Goal: Information Seeking & Learning: Learn about a topic

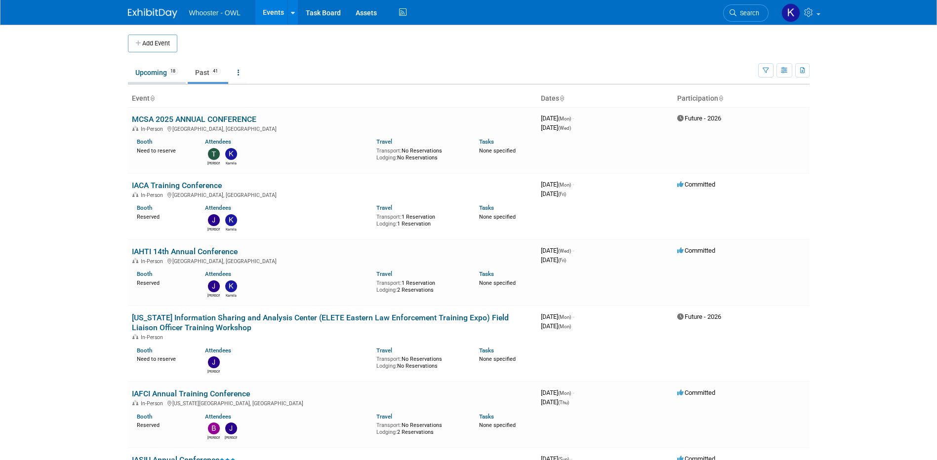
click at [152, 77] on link "Upcoming 18" at bounding box center [157, 72] width 58 height 19
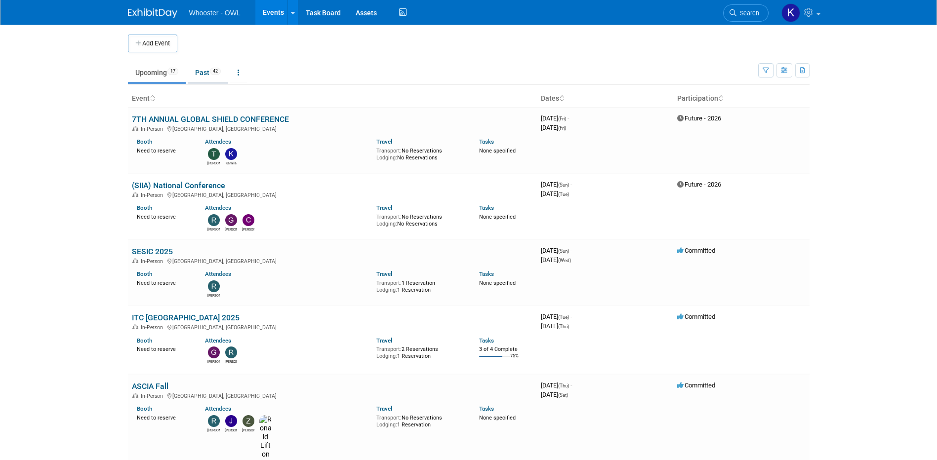
click at [206, 79] on link "Past 42" at bounding box center [208, 72] width 40 height 19
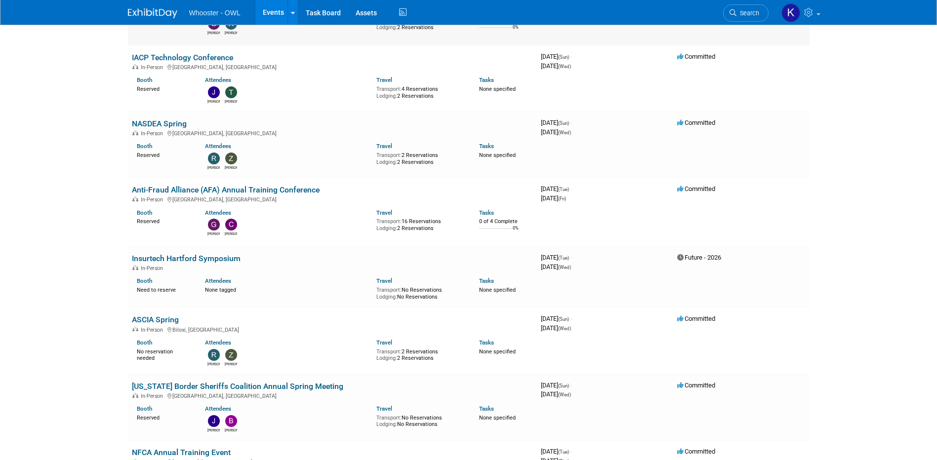
scroll to position [1729, 0]
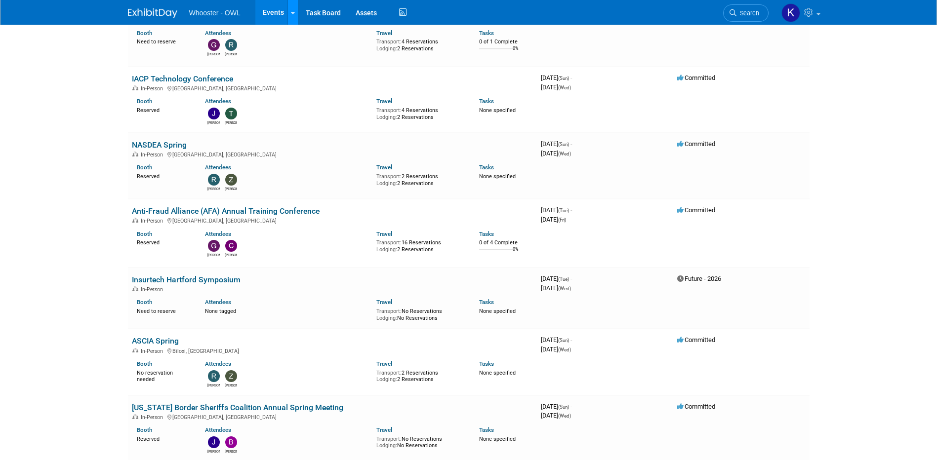
click at [290, 21] on link at bounding box center [292, 12] width 10 height 25
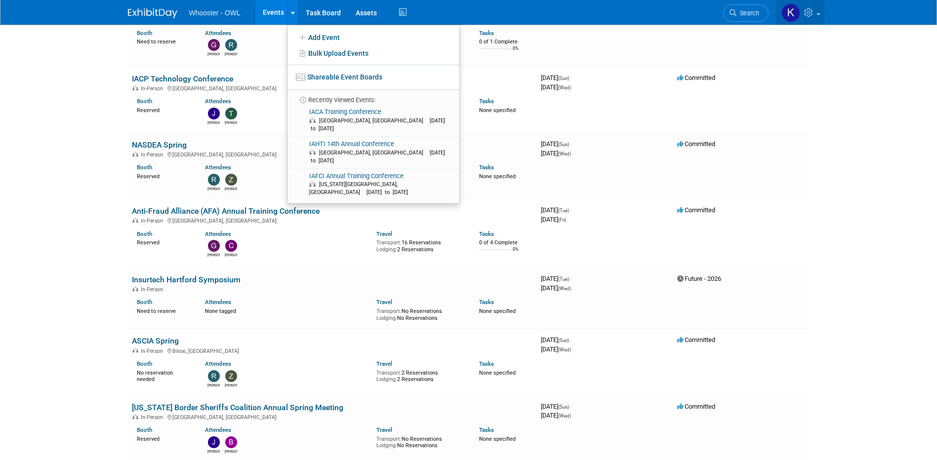
click at [803, 17] on link at bounding box center [800, 12] width 48 height 25
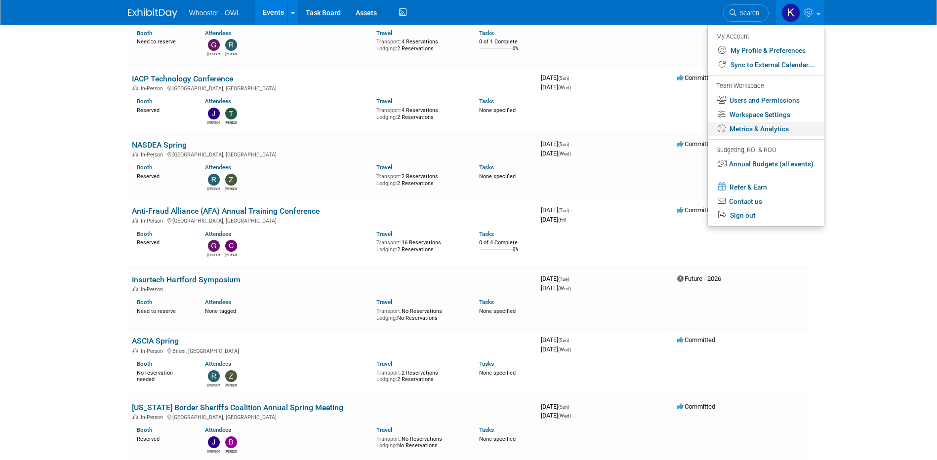
click at [782, 130] on link "Metrics & Analytics" at bounding box center [766, 129] width 116 height 14
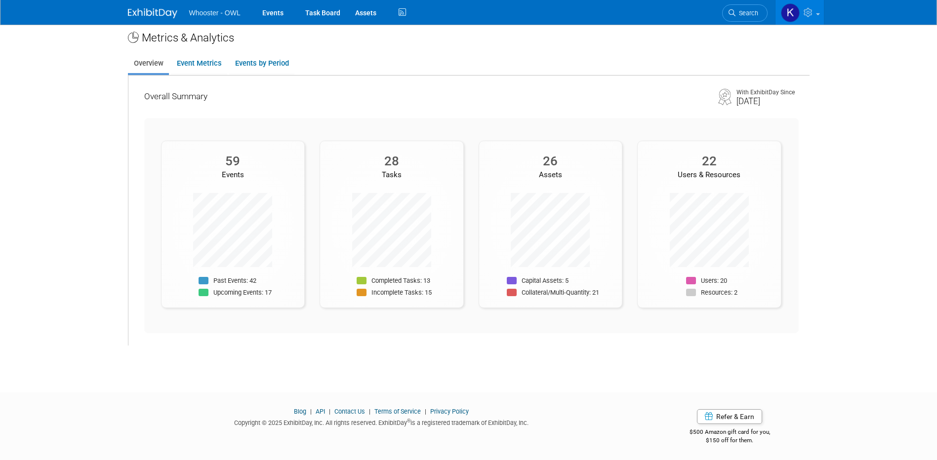
scroll to position [9, 0]
click at [193, 65] on link "Event Metrics" at bounding box center [199, 61] width 56 height 19
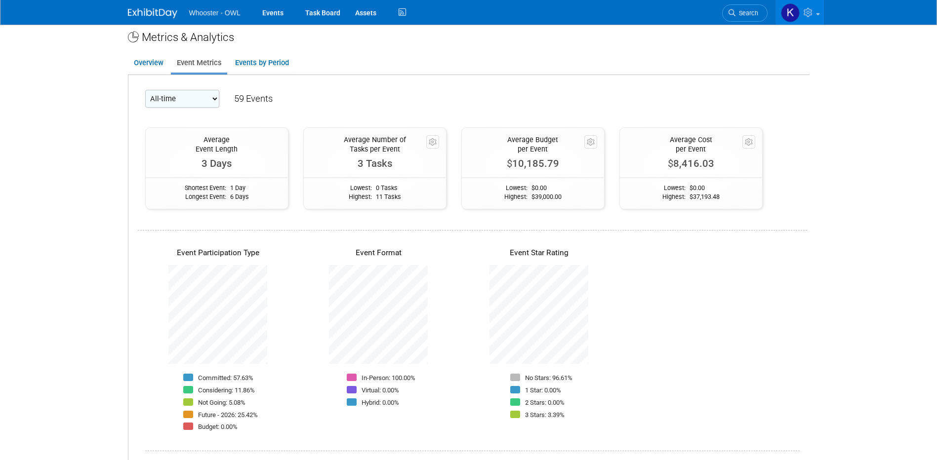
scroll to position [0, 0]
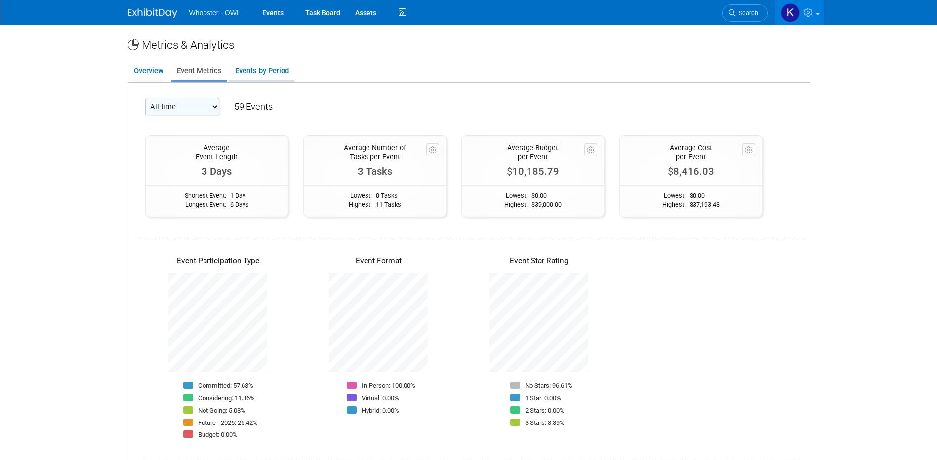
click at [260, 76] on link "Events by Period" at bounding box center [261, 70] width 65 height 19
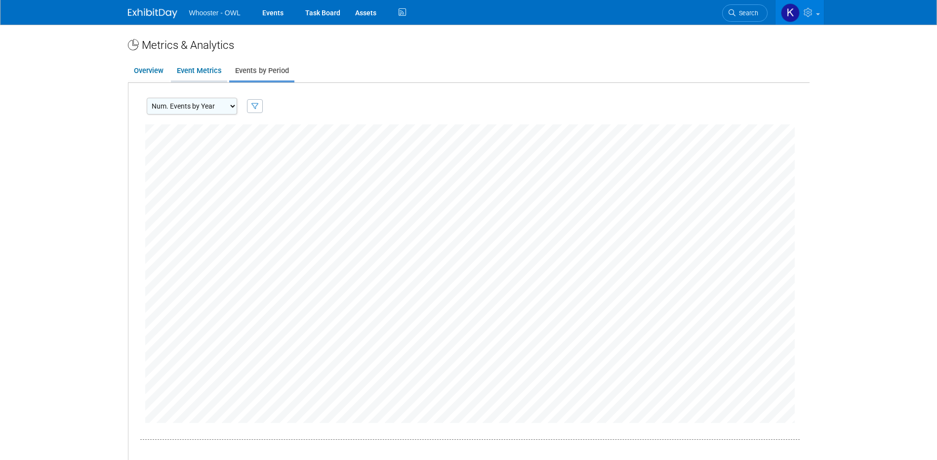
click at [206, 73] on link "Event Metrics" at bounding box center [199, 70] width 56 height 19
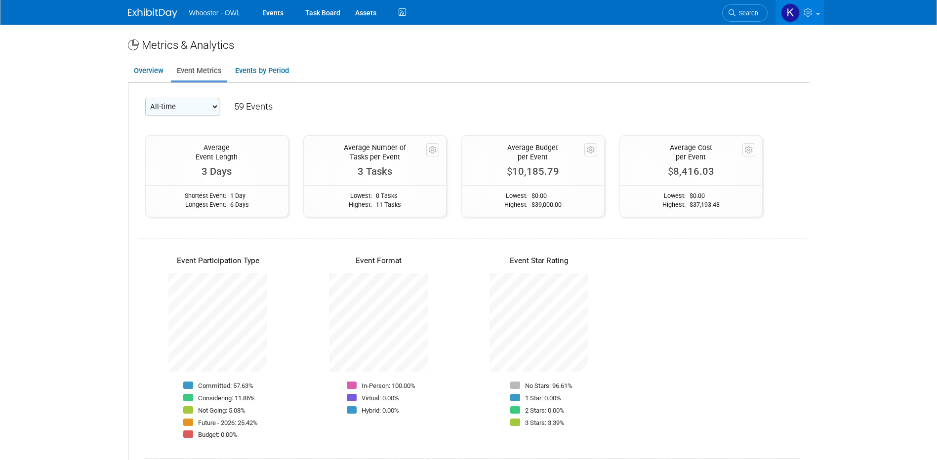
click at [200, 107] on select "All-time 2026 2025" at bounding box center [182, 107] width 74 height 18
select select "2025"
click at [145, 98] on select "All-time 2026 2025" at bounding box center [182, 107] width 74 height 18
click at [273, 21] on link "Events" at bounding box center [273, 12] width 36 height 25
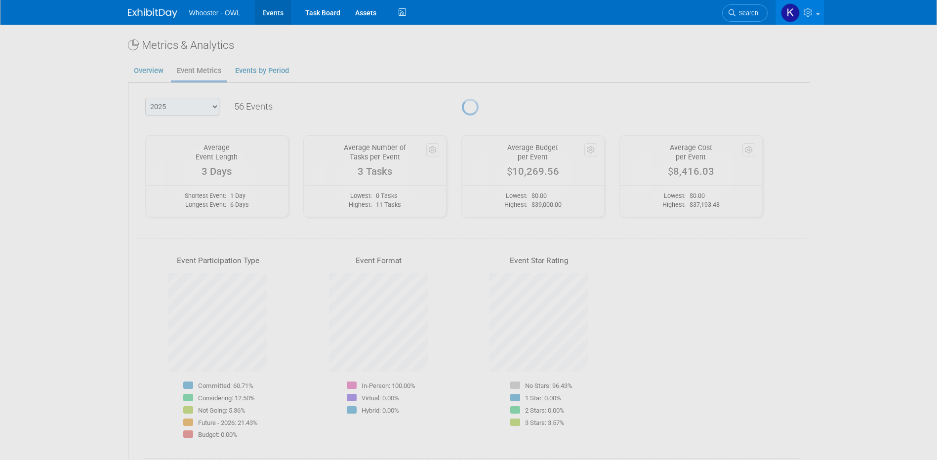
click at [270, 17] on link "Events" at bounding box center [273, 12] width 36 height 25
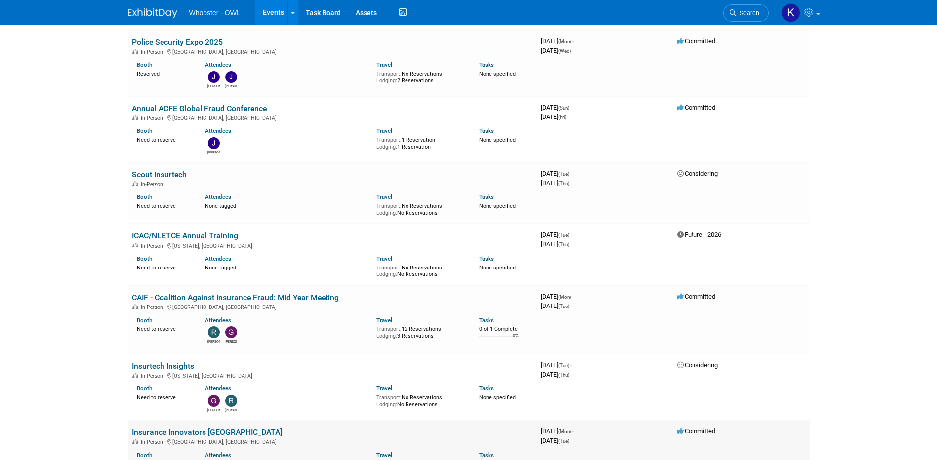
scroll to position [1284, 0]
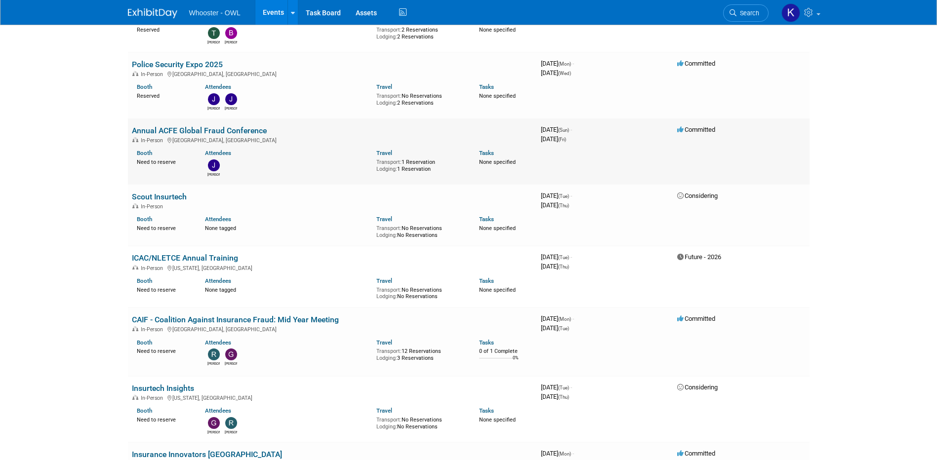
click at [166, 126] on link "Annual ACFE Global Fraud Conference" at bounding box center [199, 130] width 135 height 9
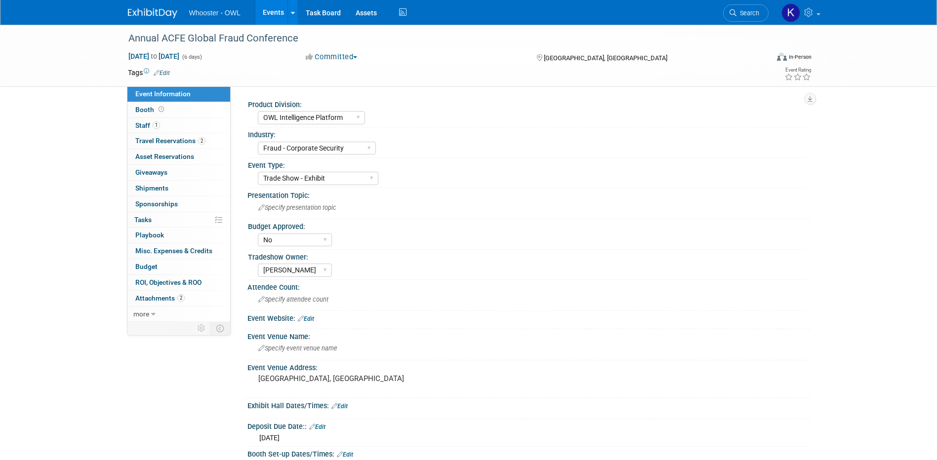
select select "OWL Intelligence Platform"
select select "Fraud - Corporate Security"
select select "Trade Show - Exhibit"
select select "No"
select select "[PERSON_NAME]"
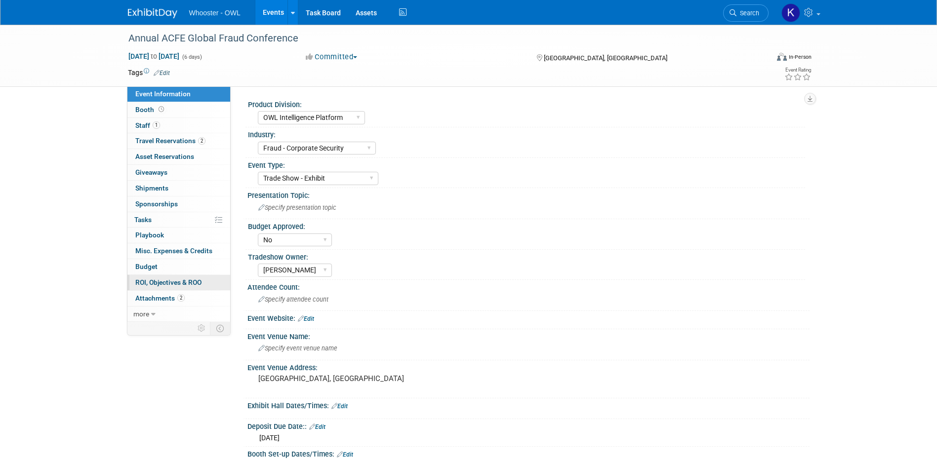
click at [198, 283] on span "ROI, Objectives & ROO 0" at bounding box center [168, 283] width 66 height 8
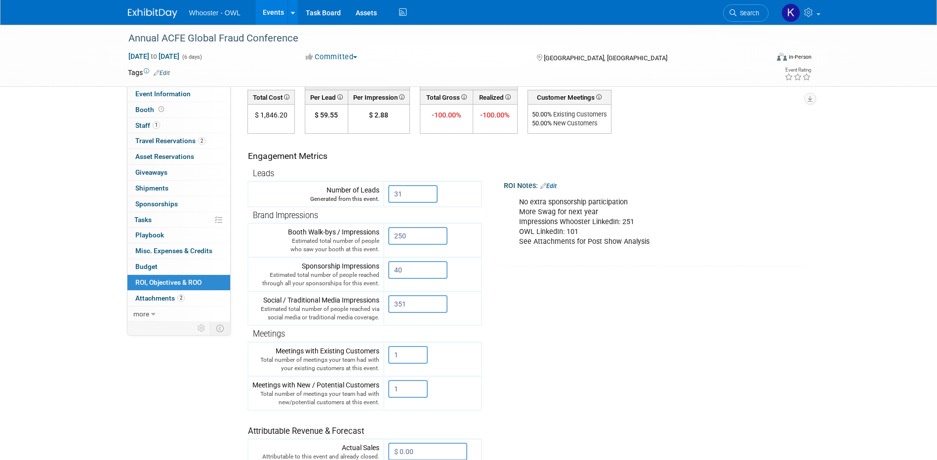
scroll to position [99, 0]
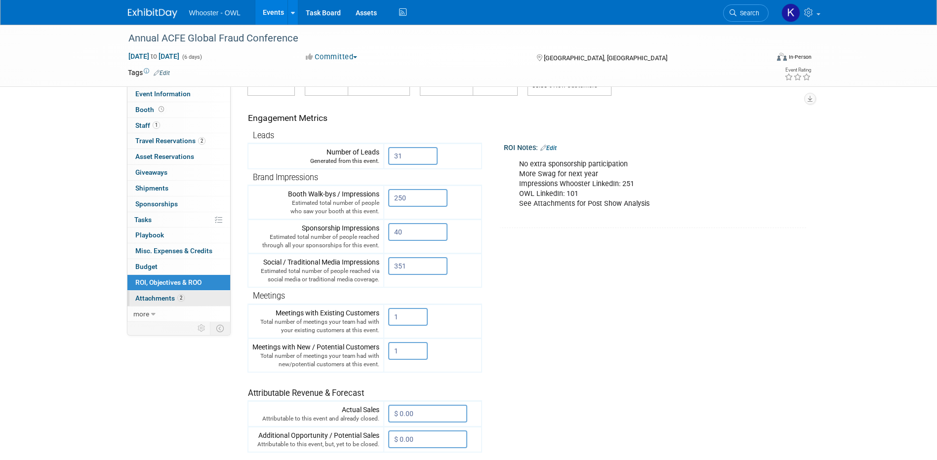
click at [199, 301] on link "2 Attachments 2" at bounding box center [178, 298] width 103 height 15
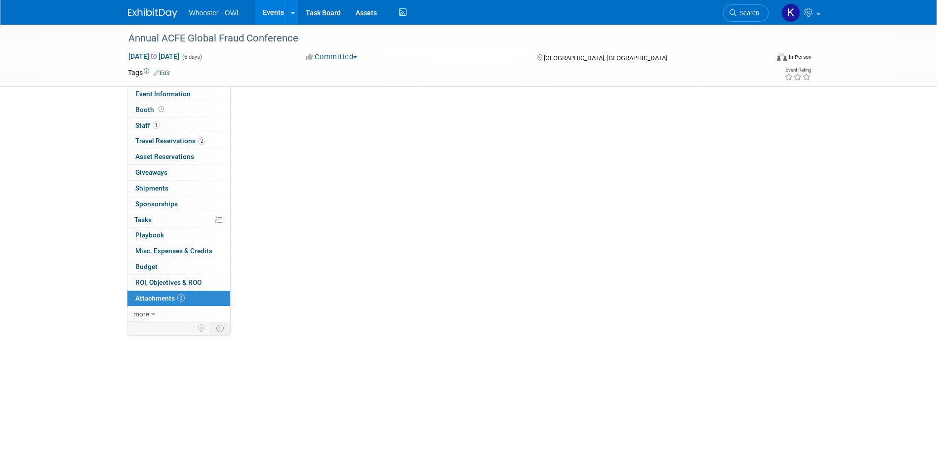
scroll to position [0, 0]
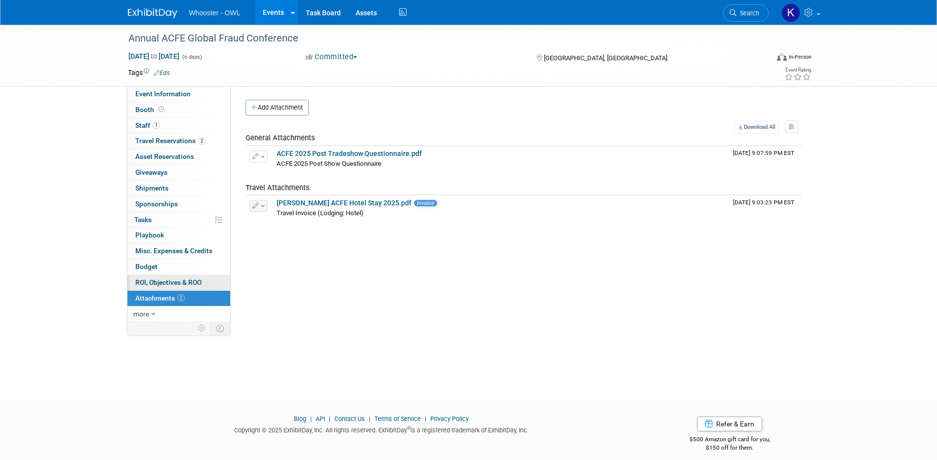
click at [179, 284] on span "ROI, Objectives & ROO 0" at bounding box center [168, 283] width 66 height 8
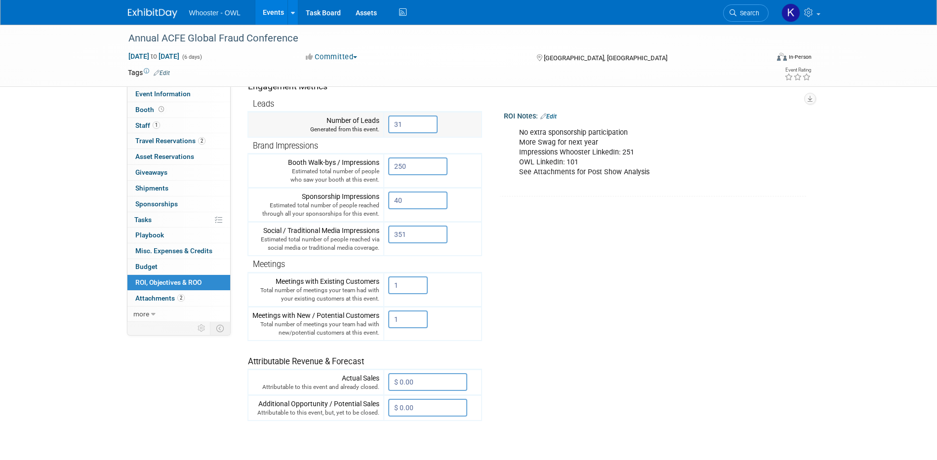
scroll to position [148, 0]
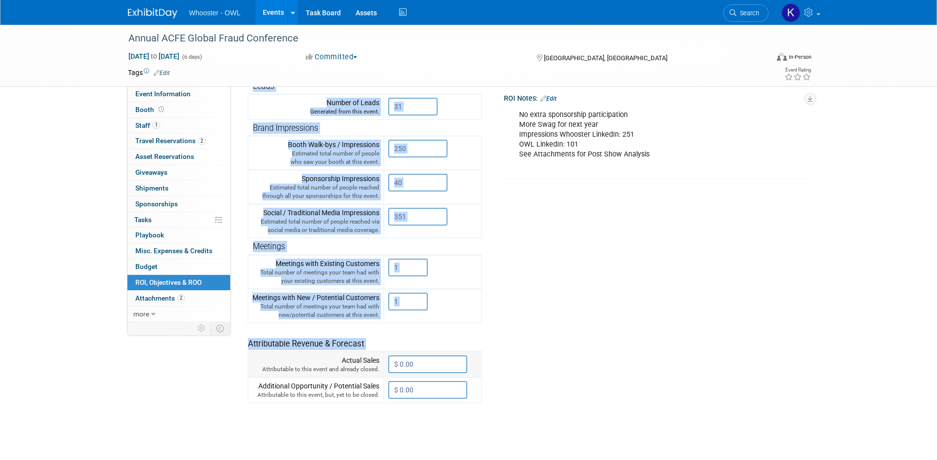
drag, startPoint x: 246, startPoint y: 345, endPoint x: 322, endPoint y: 352, distance: 76.4
click at [322, 352] on div "Average Cost Return on Investment (ROI) $ 59.55 $ 2.88 -100.00% -100.00% %" at bounding box center [523, 212] width 557 height 463
drag, startPoint x: 322, startPoint y: 352, endPoint x: 320, endPoint y: 347, distance: 5.8
click at [320, 348] on div "Attributable Revenue & Forecast" at bounding box center [362, 338] width 229 height 24
click at [252, 351] on th "Attributable Revenue & Forecast" at bounding box center [365, 337] width 234 height 29
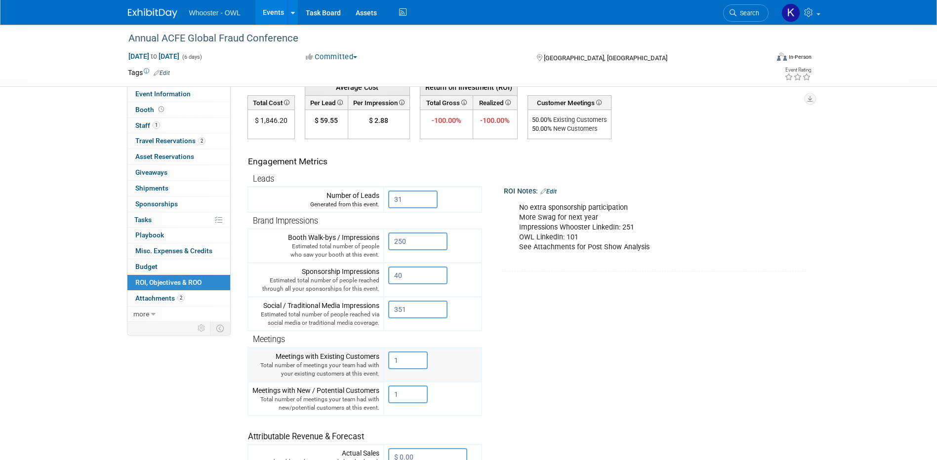
scroll to position [0, 0]
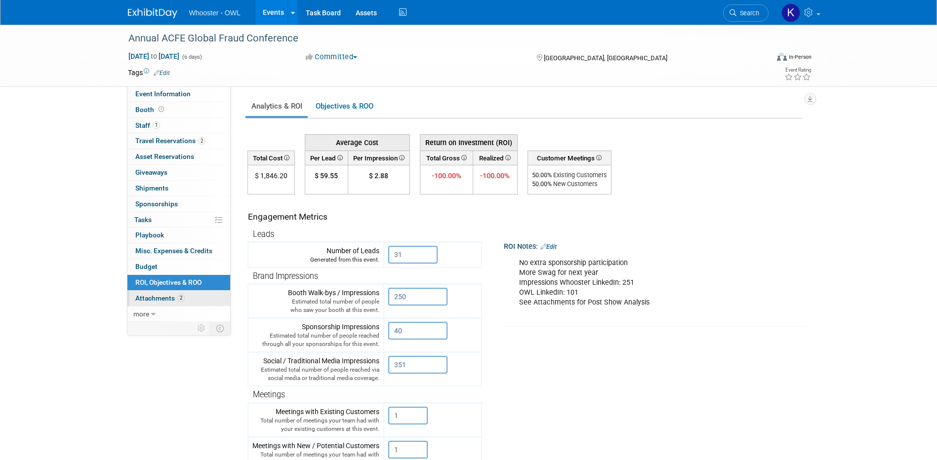
click at [203, 294] on link "2 Attachments 2" at bounding box center [178, 298] width 103 height 15
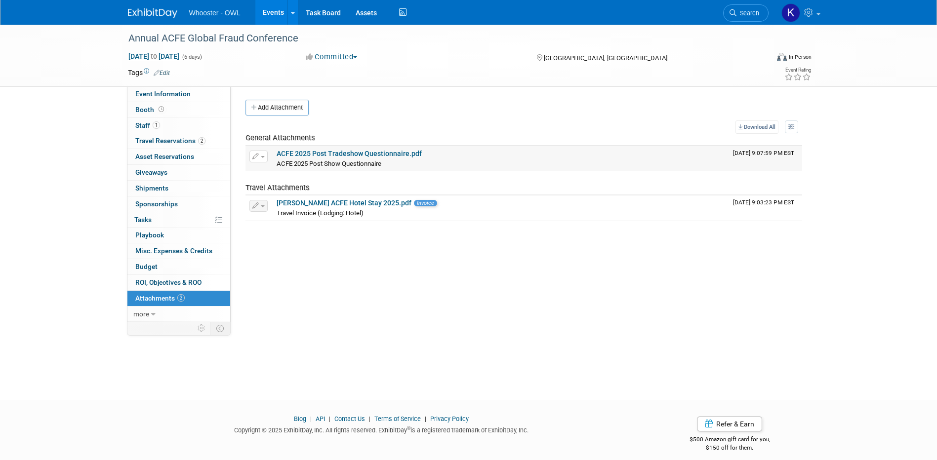
click at [347, 156] on link "ACFE 2025 Post Tradeshow Questionnaire.pdf" at bounding box center [349, 154] width 145 height 8
click at [270, 12] on link "Events" at bounding box center [273, 12] width 36 height 25
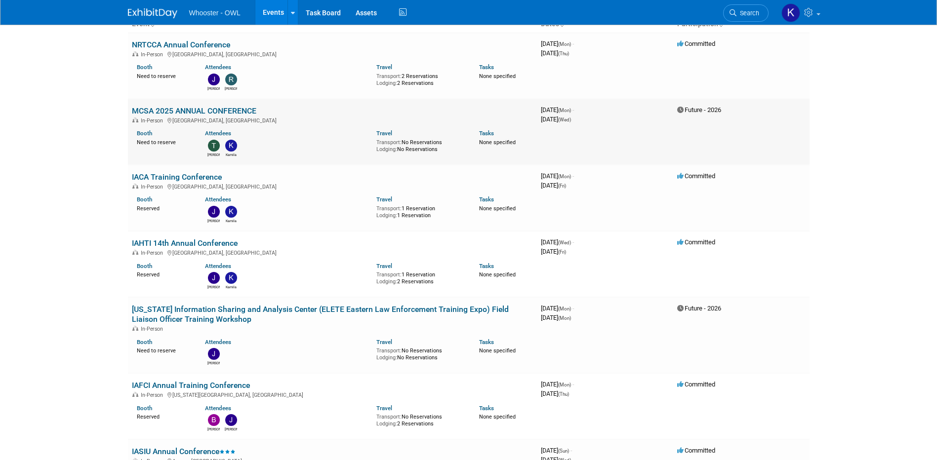
scroll to position [99, 0]
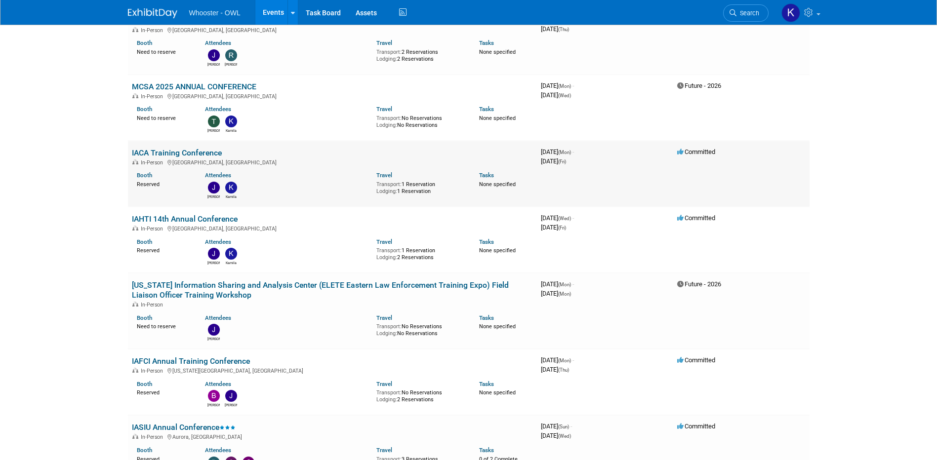
click at [214, 157] on link "IACA Training Conference" at bounding box center [177, 152] width 90 height 9
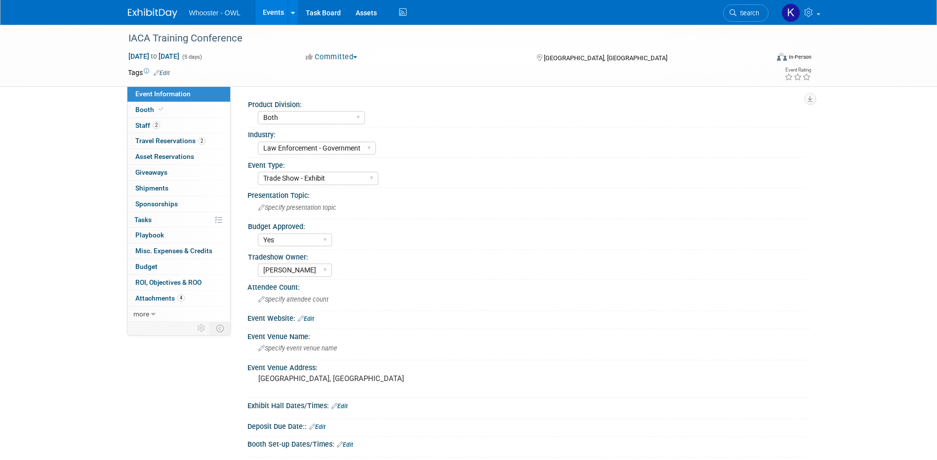
select select "Both"
select select "Law Enforcement - Government"
select select "Trade Show - Exhibit"
select select "Yes"
select select "Kamila Castaneda"
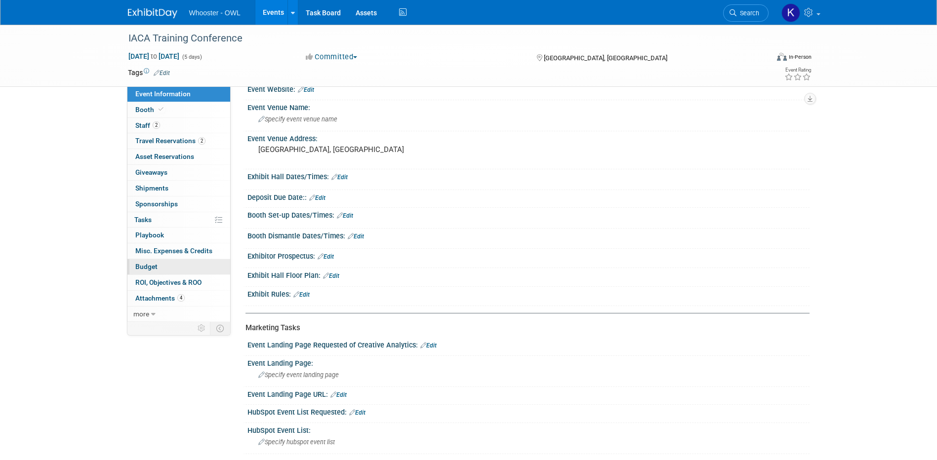
scroll to position [247, 0]
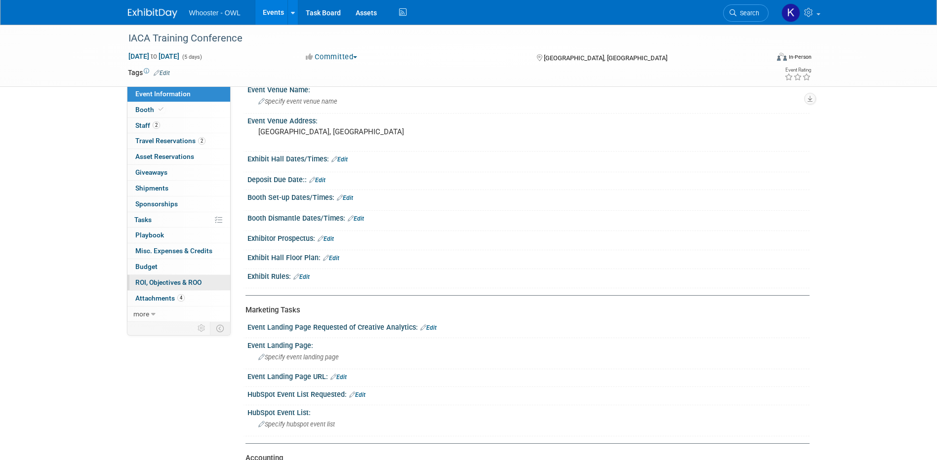
click at [184, 277] on link "0 ROI, Objectives & ROO 0" at bounding box center [178, 282] width 103 height 15
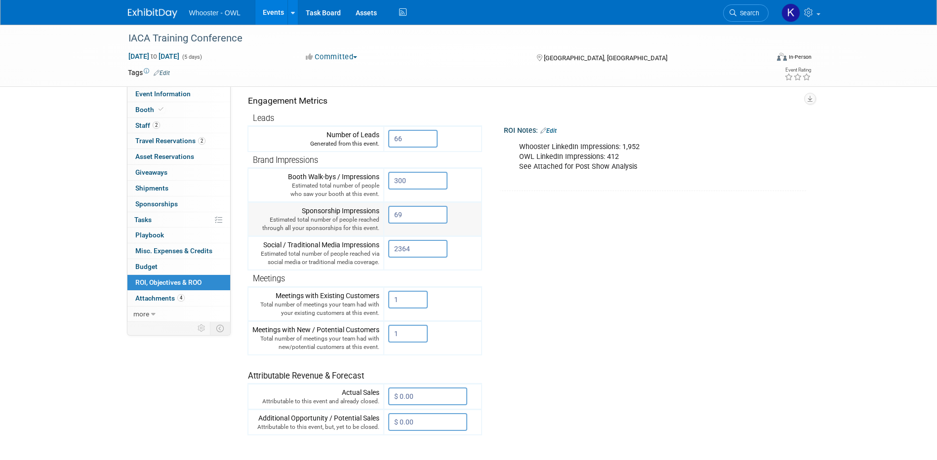
scroll to position [99, 0]
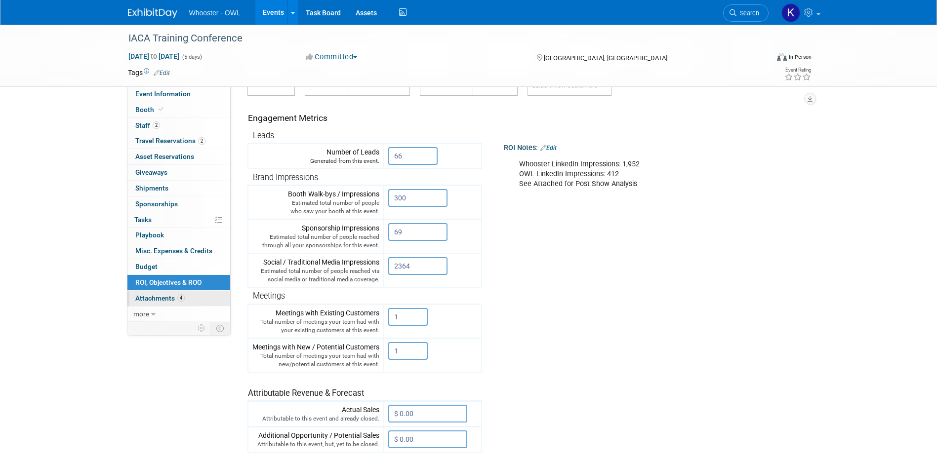
click at [166, 295] on span "Attachments 4" at bounding box center [159, 298] width 49 height 8
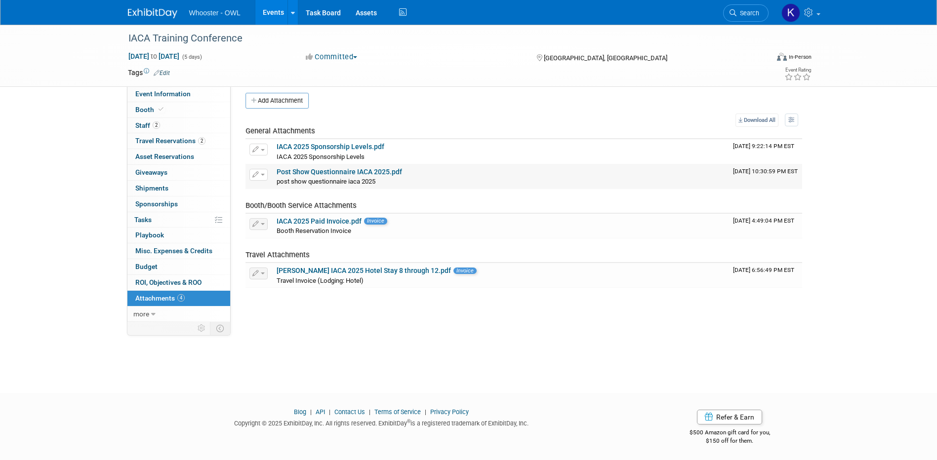
scroll to position [9, 0]
click at [365, 171] on link "Post Show Questionnaire IACA 2025.pdf" at bounding box center [339, 170] width 125 height 8
click at [268, 8] on link "Events" at bounding box center [273, 12] width 36 height 25
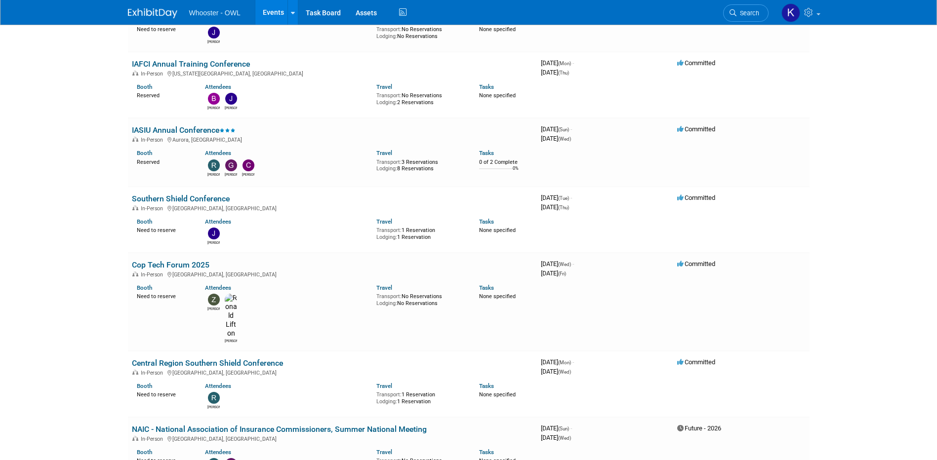
scroll to position [444, 0]
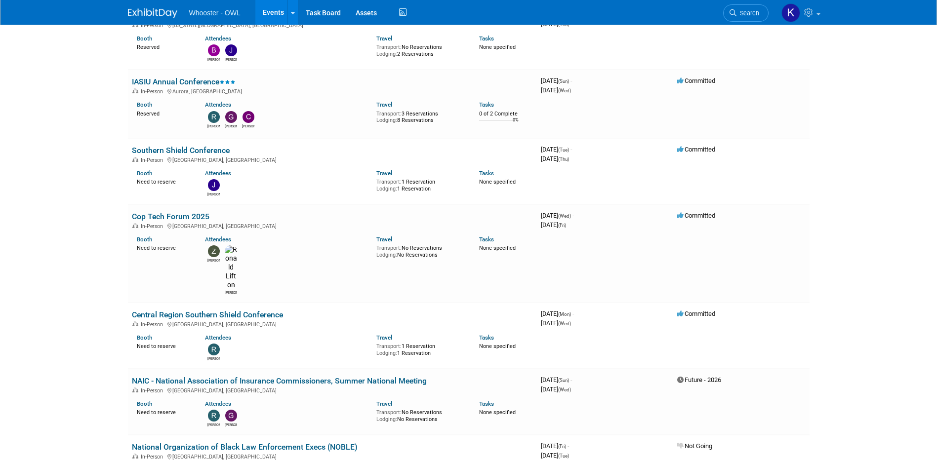
click at [183, 80] on link "IASIU Annual Conference" at bounding box center [184, 81] width 104 height 9
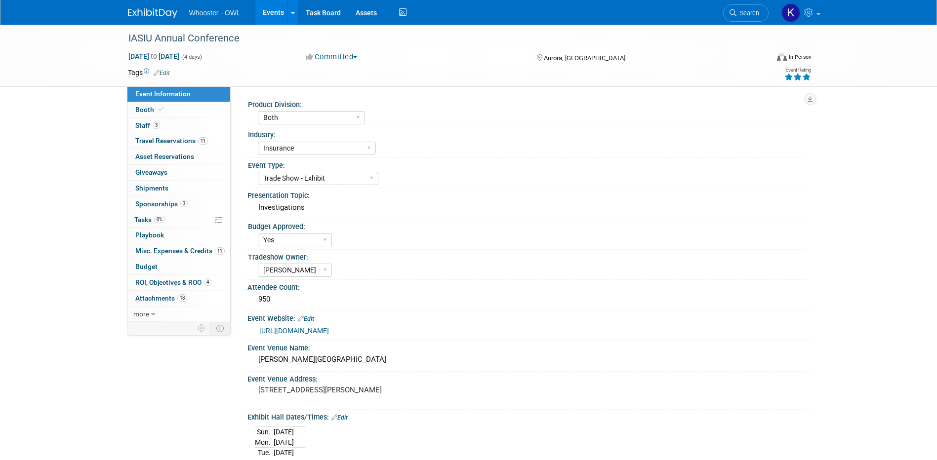
select select "Both"
select select "Insurance"
select select "Trade Show - Exhibit"
select select "Yes"
select select "[PERSON_NAME]"
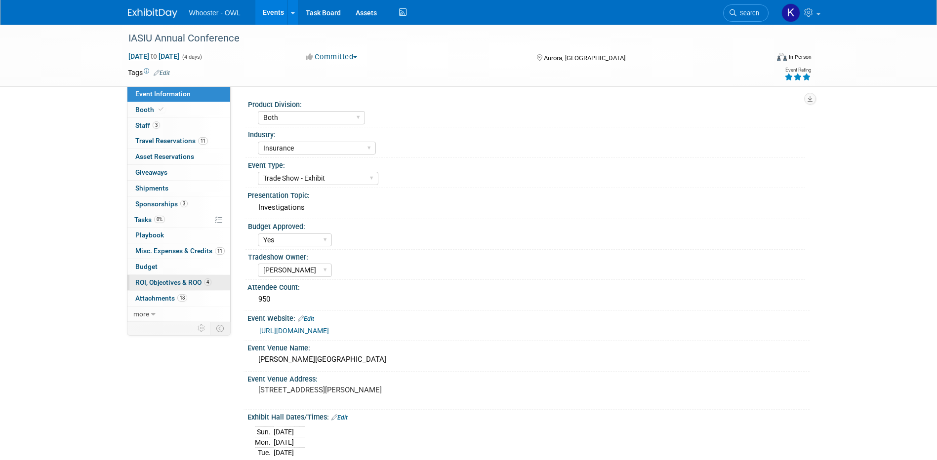
click at [150, 281] on span "ROI, Objectives & ROO 4" at bounding box center [173, 283] width 76 height 8
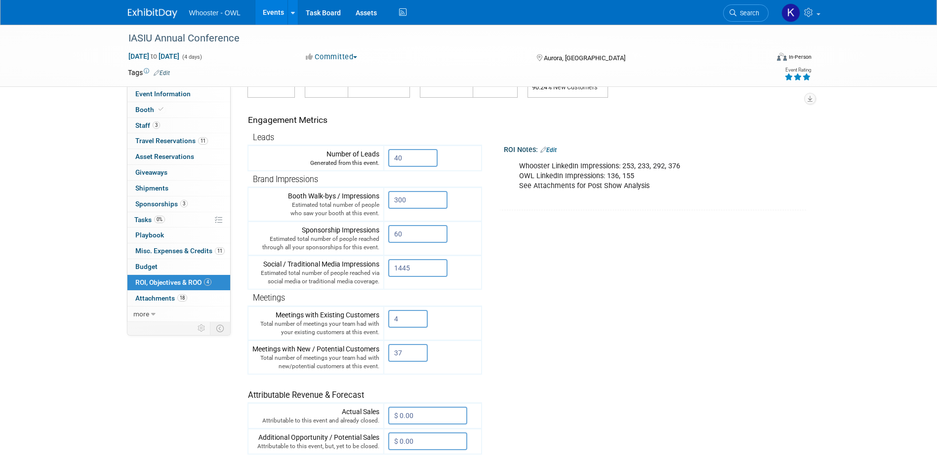
scroll to position [99, 0]
click at [185, 302] on span "Attachments 18" at bounding box center [161, 298] width 52 height 8
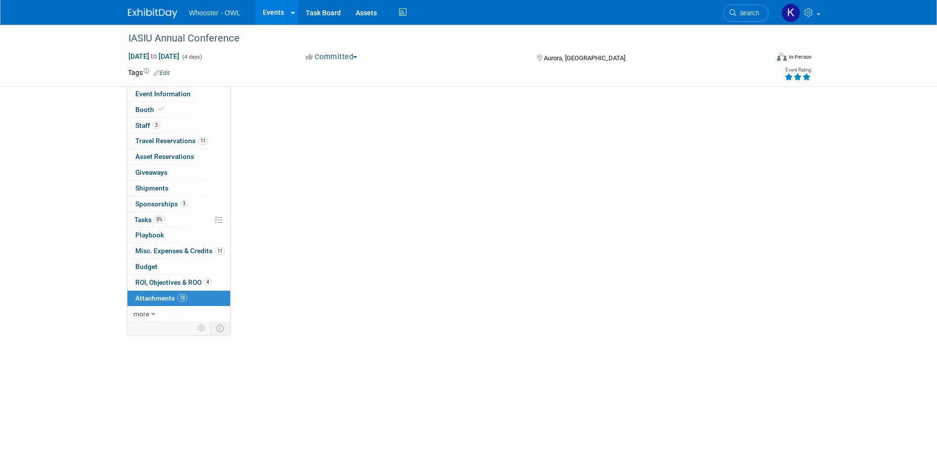
scroll to position [0, 0]
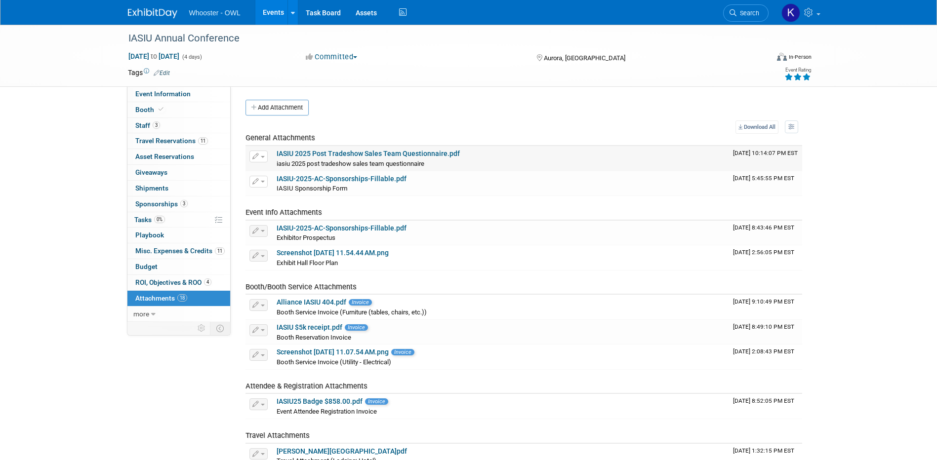
click at [332, 152] on link "IASIU 2025 Post Tradeshow Sales Team Questionnaire.pdf" at bounding box center [368, 154] width 183 height 8
click at [175, 284] on span "ROI, Objectives & ROO 4" at bounding box center [173, 283] width 76 height 8
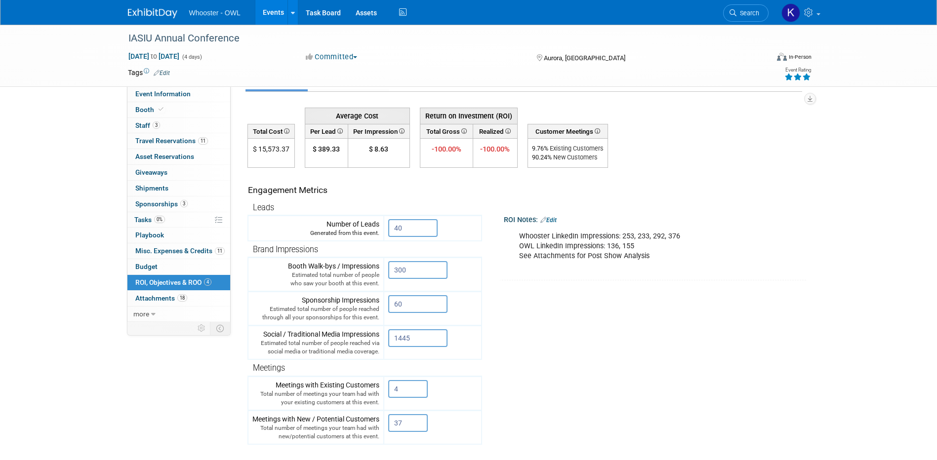
scroll to position [49, 0]
